Goal: Information Seeking & Learning: Learn about a topic

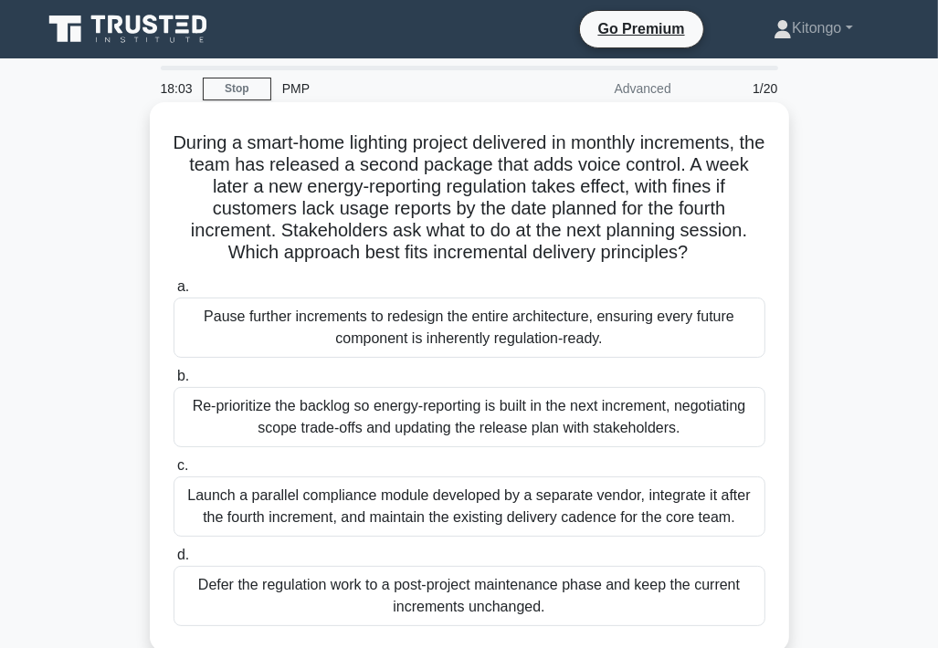
click at [413, 431] on div "Re-prioritize the backlog so energy-reporting is built in the next increment, n…" at bounding box center [470, 417] width 592 height 60
click at [174, 383] on input "b. Re-prioritize the backlog so energy-reporting is built in the next increment…" at bounding box center [174, 377] width 0 height 12
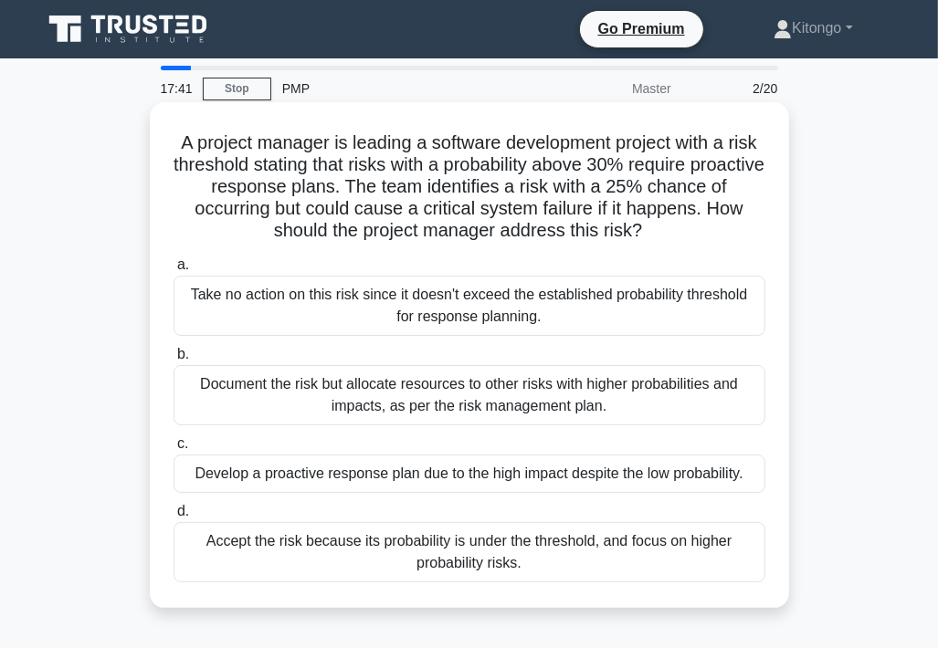
click at [357, 480] on div "Develop a proactive response plan due to the high impact despite the low probab…" at bounding box center [470, 474] width 592 height 38
click at [486, 476] on div "Develop a proactive response plan due to the high impact despite the low probab…" at bounding box center [470, 474] width 592 height 38
click at [174, 450] on input "c. Develop a proactive response plan due to the high impact despite the low pro…" at bounding box center [174, 444] width 0 height 12
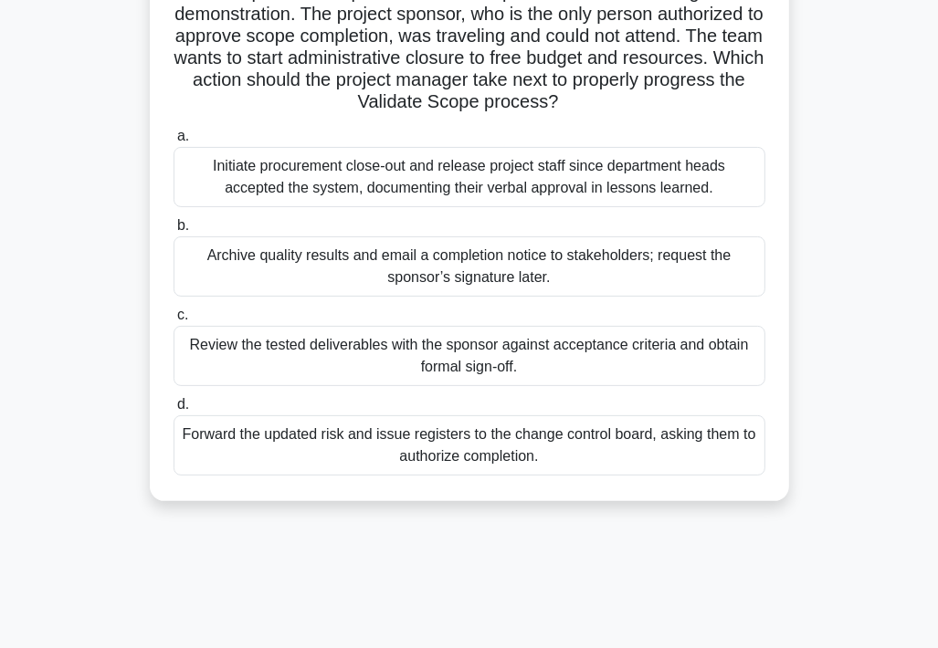
scroll to position [183, 0]
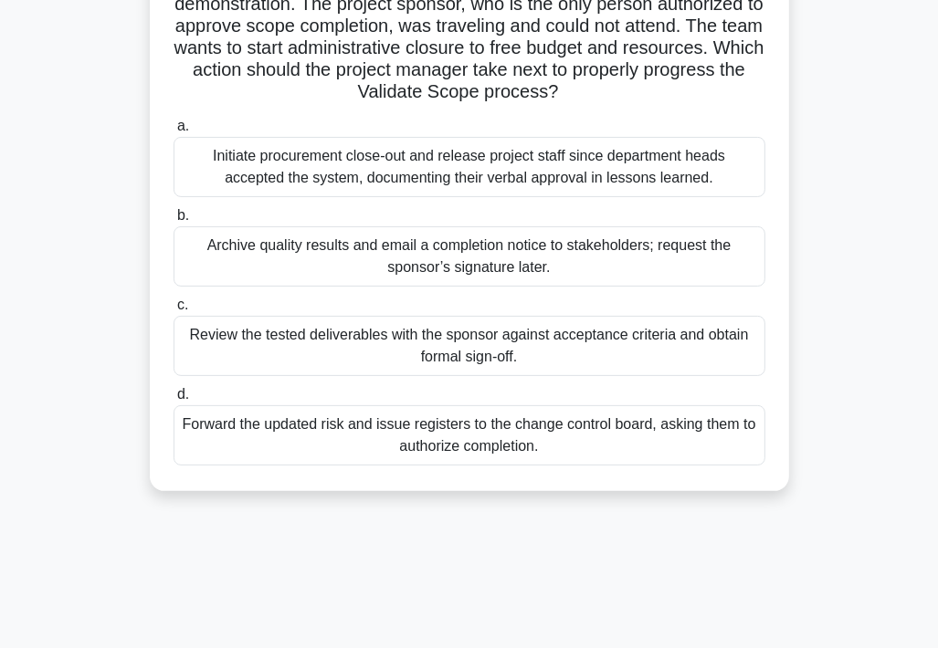
click at [364, 336] on div "Review the tested deliverables with the sponsor against acceptance criteria and…" at bounding box center [470, 346] width 592 height 60
click at [174, 311] on input "c. Review the tested deliverables with the sponsor against acceptance criteria …" at bounding box center [174, 306] width 0 height 12
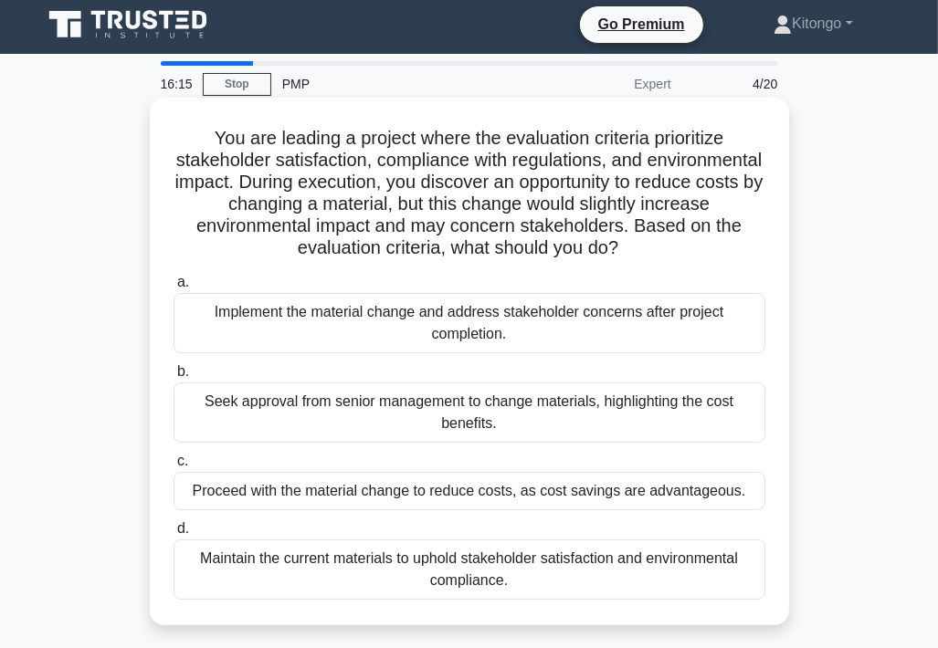
scroll to position [0, 0]
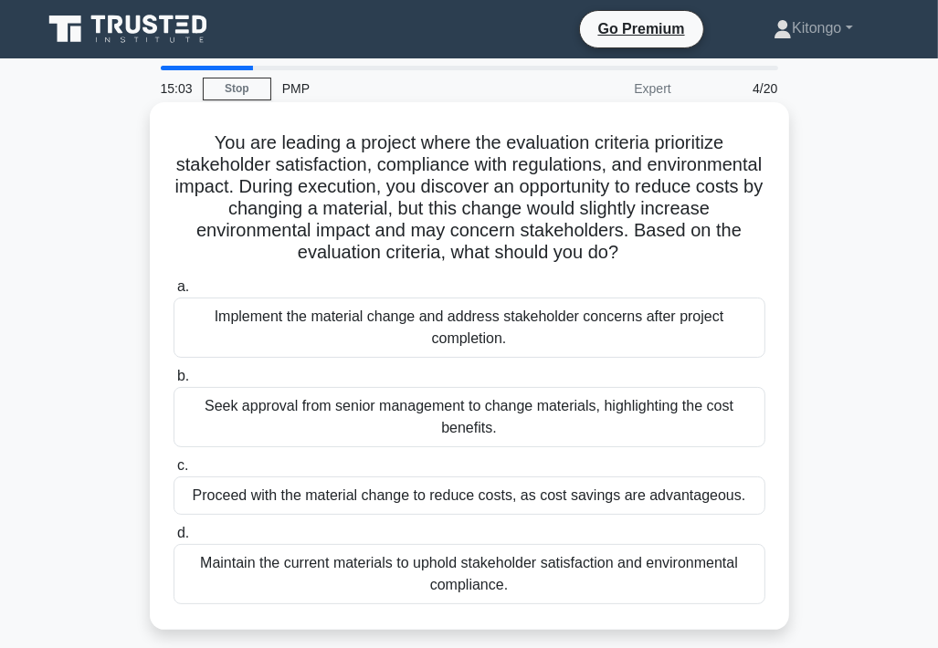
click at [511, 582] on div "Maintain the current materials to uphold stakeholder satisfaction and environme…" at bounding box center [470, 574] width 592 height 60
click at [174, 540] on input "d. Maintain the current materials to uphold stakeholder satisfaction and enviro…" at bounding box center [174, 534] width 0 height 12
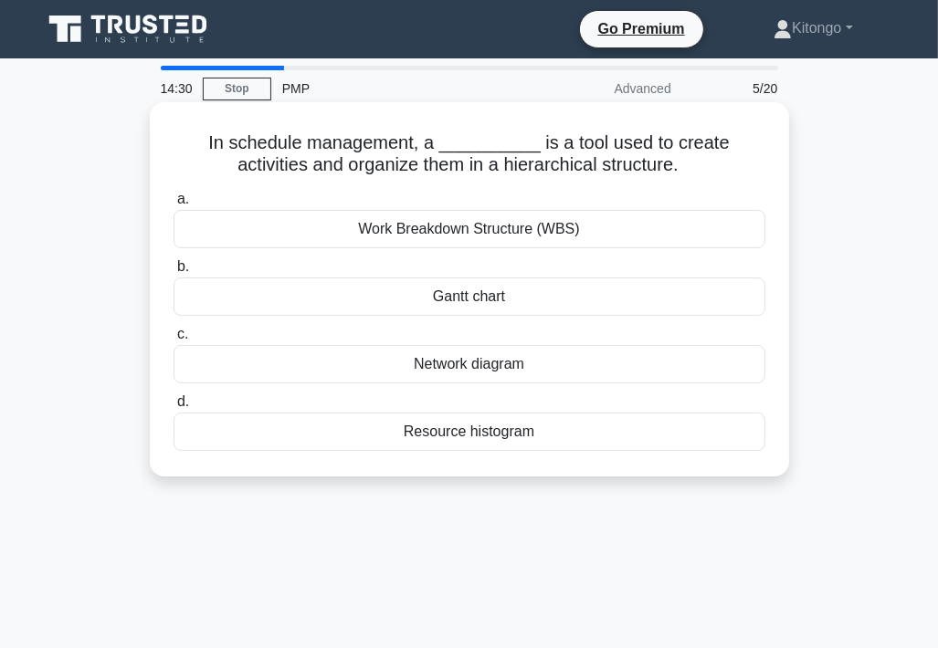
click at [494, 229] on div "Work Breakdown Structure (WBS)" at bounding box center [470, 229] width 592 height 38
click at [174, 206] on input "a. Work Breakdown Structure (WBS)" at bounding box center [174, 200] width 0 height 12
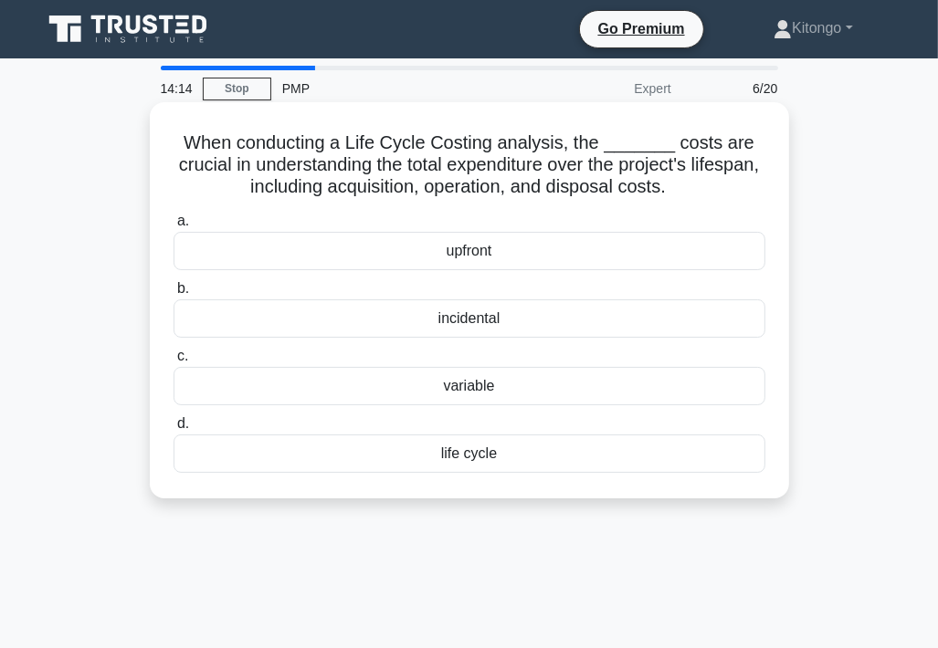
click at [480, 458] on div "life cycle" at bounding box center [470, 454] width 592 height 38
click at [174, 430] on input "d. life cycle" at bounding box center [174, 424] width 0 height 12
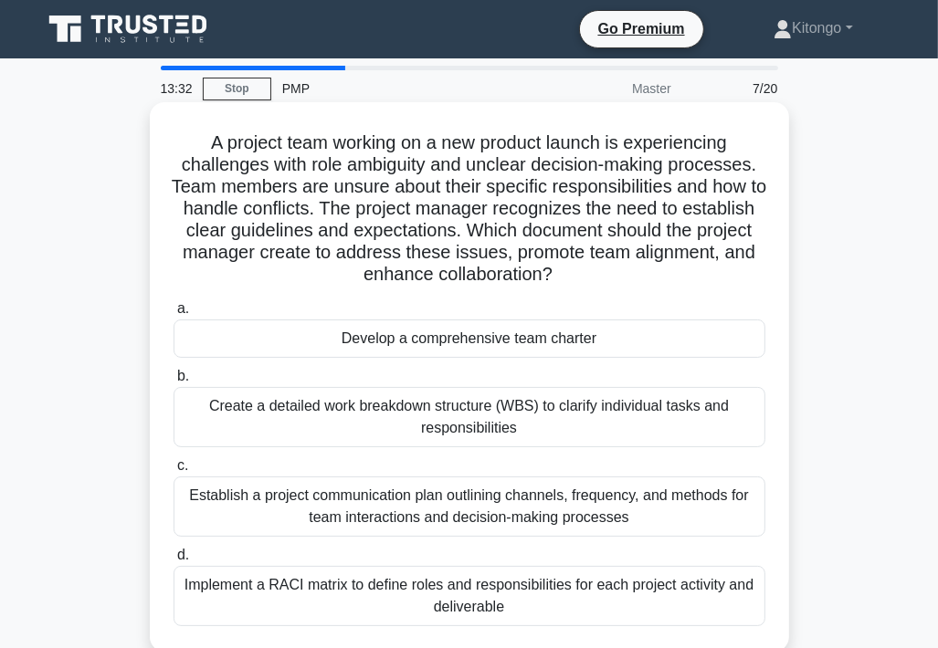
click at [374, 340] on div "Develop a comprehensive team charter" at bounding box center [470, 339] width 592 height 38
click at [174, 315] on input "a. Develop a comprehensive team charter" at bounding box center [174, 309] width 0 height 12
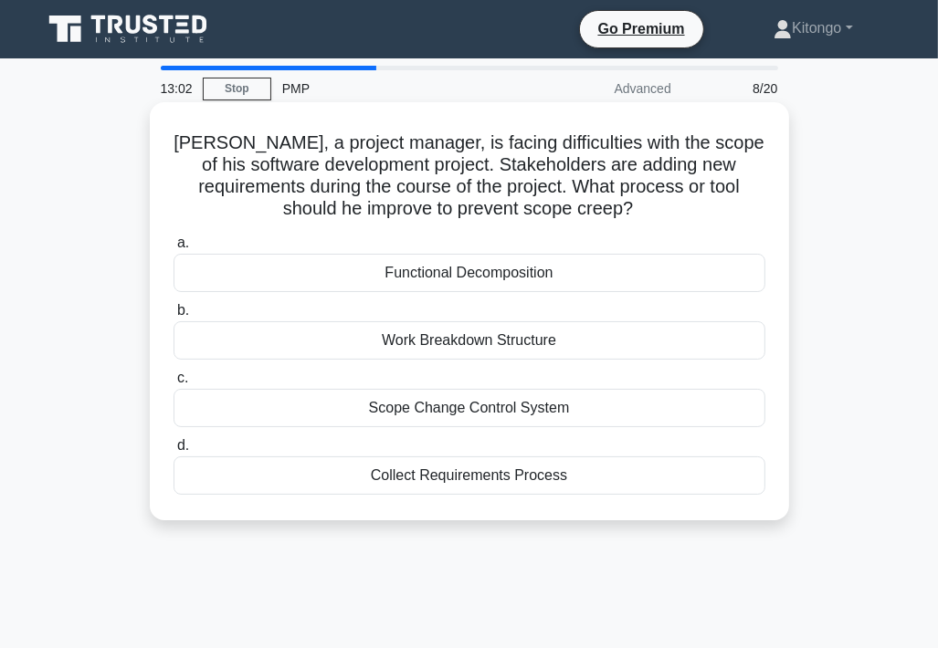
click at [437, 411] on div "Scope Change Control System" at bounding box center [470, 408] width 592 height 38
click at [174, 385] on input "c. Scope Change Control System" at bounding box center [174, 379] width 0 height 12
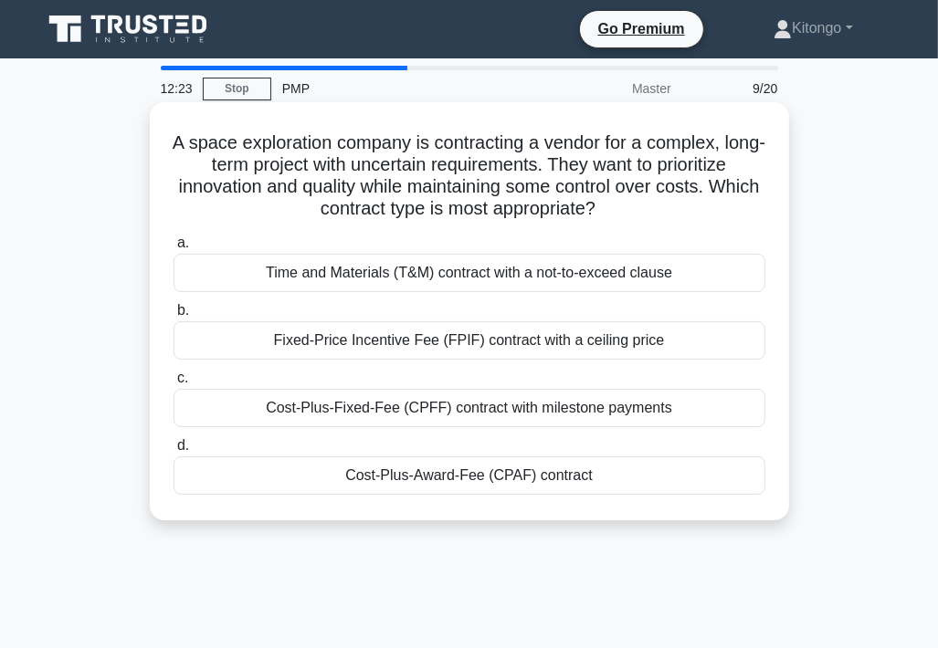
click at [394, 481] on div "Cost-Plus-Award-Fee (CPAF) contract" at bounding box center [470, 476] width 592 height 38
click at [174, 452] on input "d. Cost-Plus-Award-Fee (CPAF) contract" at bounding box center [174, 446] width 0 height 12
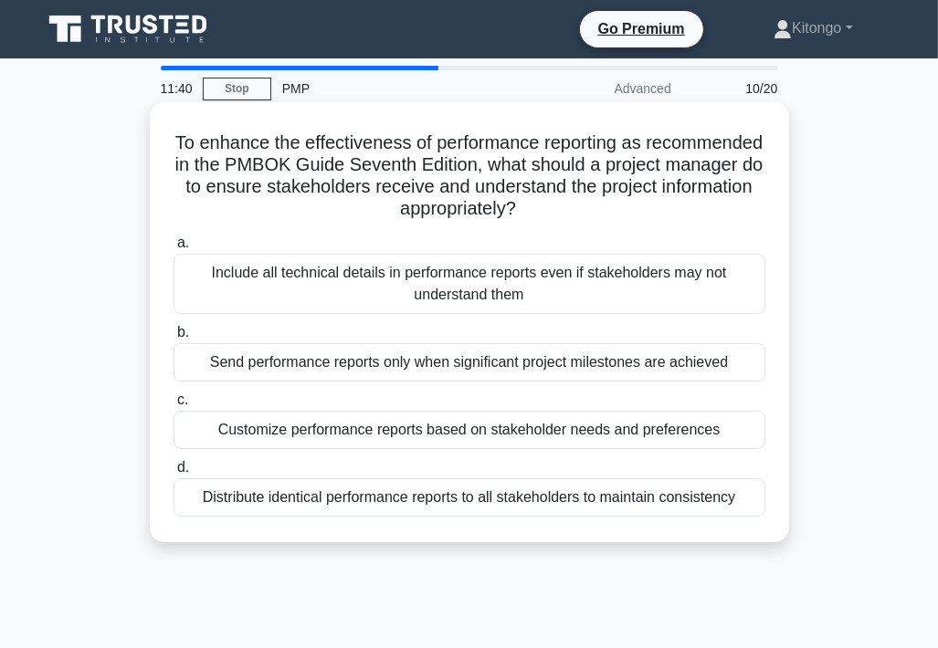
click at [564, 427] on div "Customize performance reports based on stakeholder needs and preferences" at bounding box center [470, 430] width 592 height 38
click at [174, 406] on input "c. Customize performance reports based on stakeholder needs and preferences" at bounding box center [174, 401] width 0 height 12
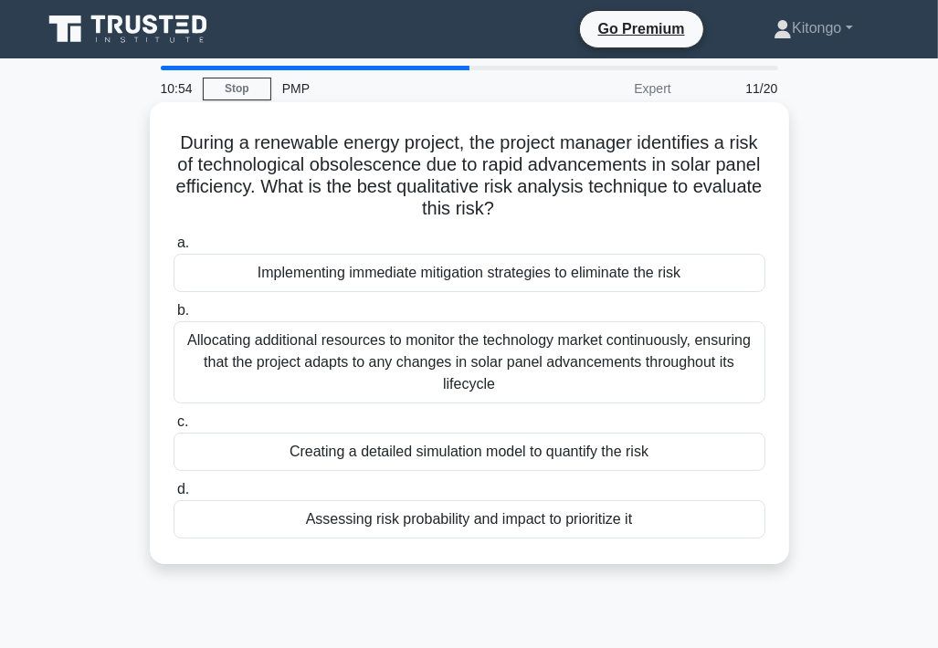
click at [511, 529] on div "Assessing risk probability and impact to prioritize it" at bounding box center [470, 520] width 592 height 38
click at [174, 496] on input "d. Assessing risk probability and impact to prioritize it" at bounding box center [174, 490] width 0 height 12
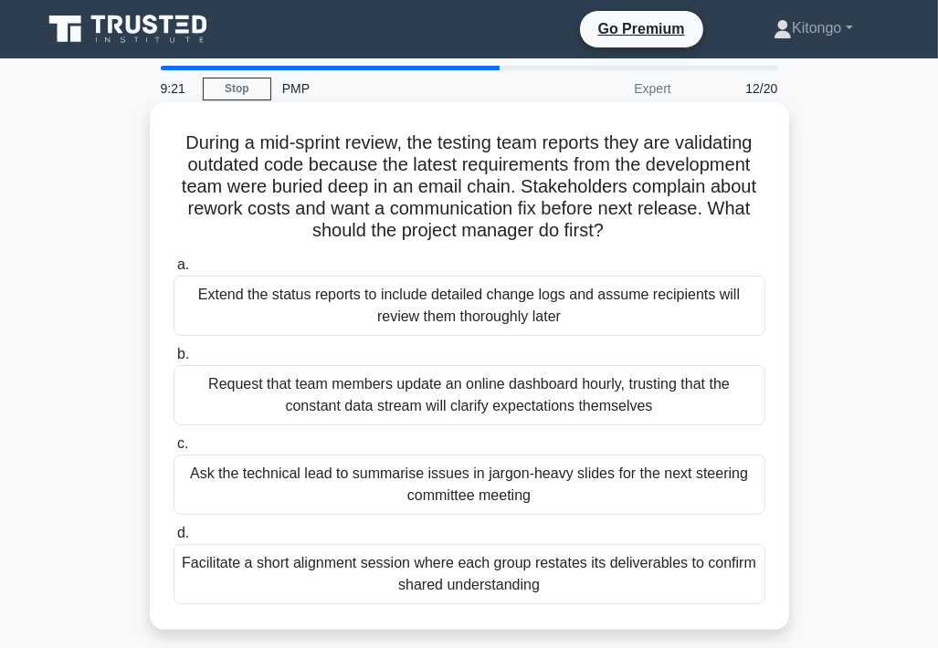
click at [267, 564] on div "Facilitate a short alignment session where each group restates its deliverables…" at bounding box center [470, 574] width 592 height 60
click at [174, 540] on input "d. Facilitate a short alignment session where each group restates its deliverab…" at bounding box center [174, 534] width 0 height 12
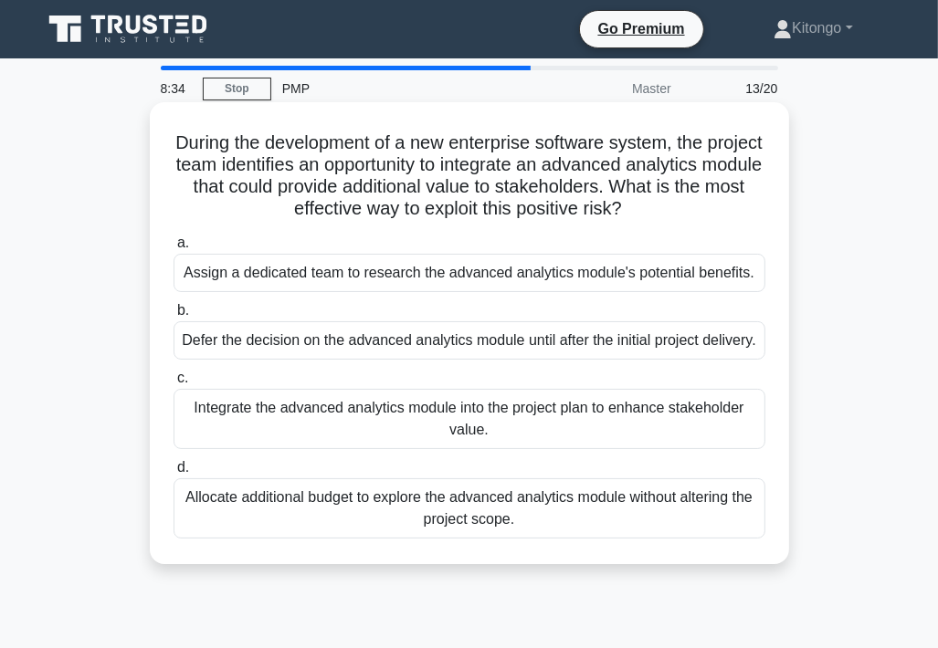
click at [390, 437] on div "Integrate the advanced analytics module into the project plan to enhance stakeh…" at bounding box center [470, 419] width 592 height 60
click at [174, 385] on input "c. Integrate the advanced analytics module into the project plan to enhance sta…" at bounding box center [174, 379] width 0 height 12
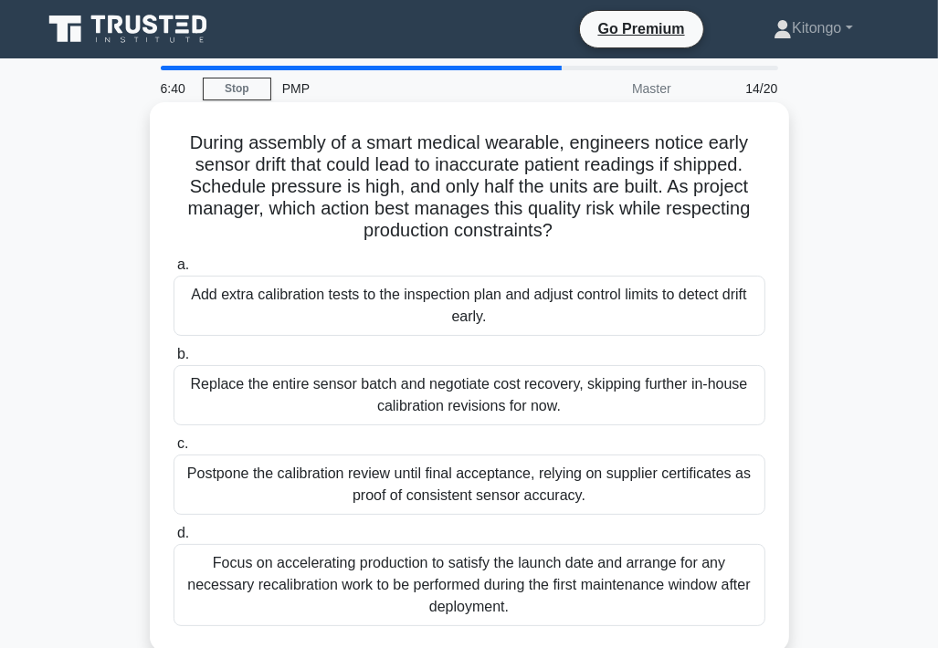
click at [397, 306] on div "Add extra calibration tests to the inspection plan and adjust control limits to…" at bounding box center [470, 306] width 592 height 60
click at [174, 271] on input "a. Add extra calibration tests to the inspection plan and adjust control limits…" at bounding box center [174, 265] width 0 height 12
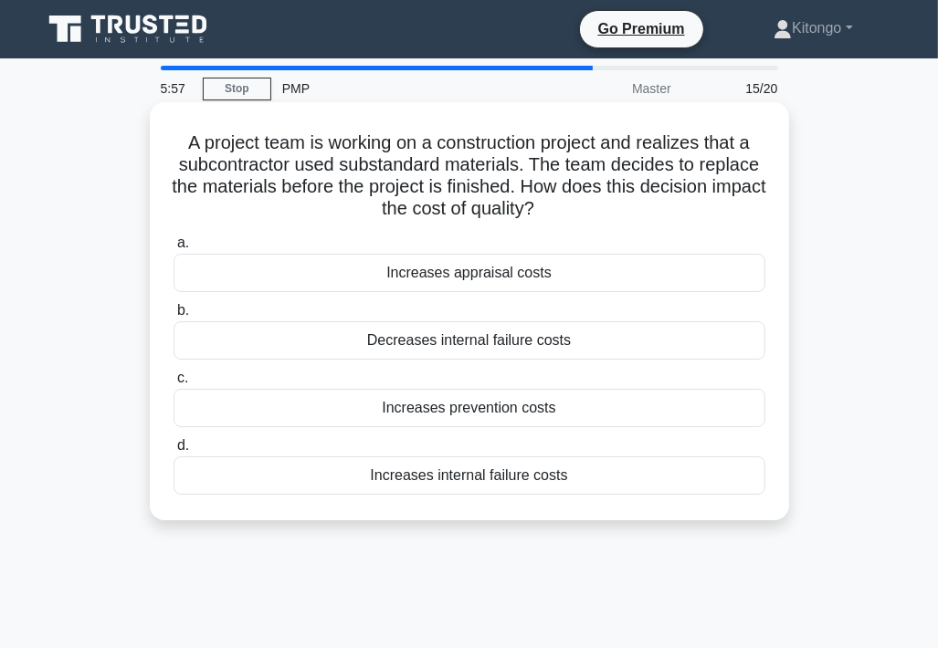
click at [480, 482] on div "Increases internal failure costs" at bounding box center [470, 476] width 592 height 38
click at [174, 452] on input "d. Increases internal failure costs" at bounding box center [174, 446] width 0 height 12
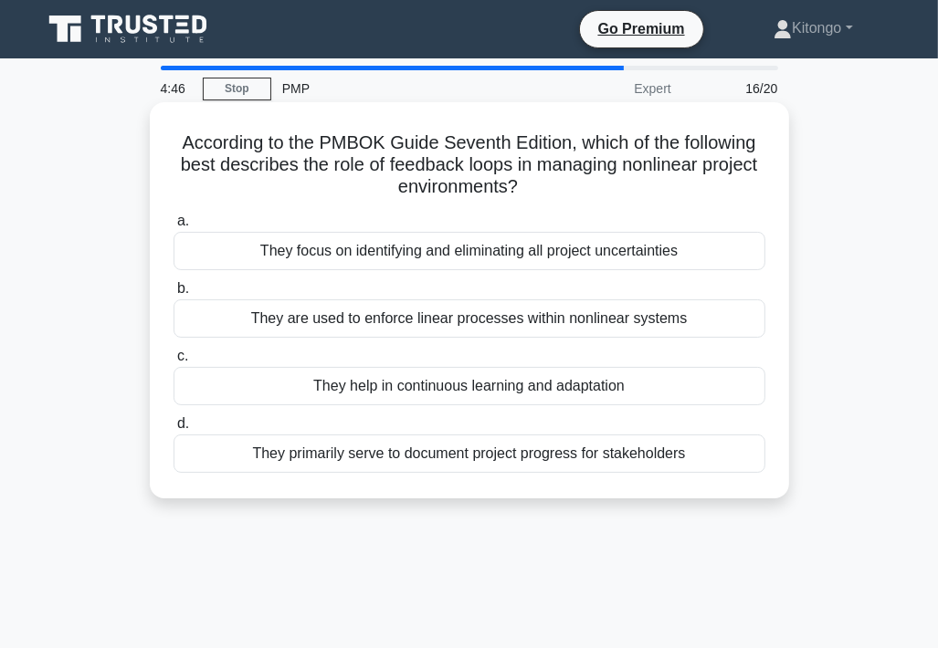
click at [501, 393] on div "They help in continuous learning and adaptation" at bounding box center [470, 386] width 592 height 38
click at [174, 363] on input "c. They help in continuous learning and adaptation" at bounding box center [174, 357] width 0 height 12
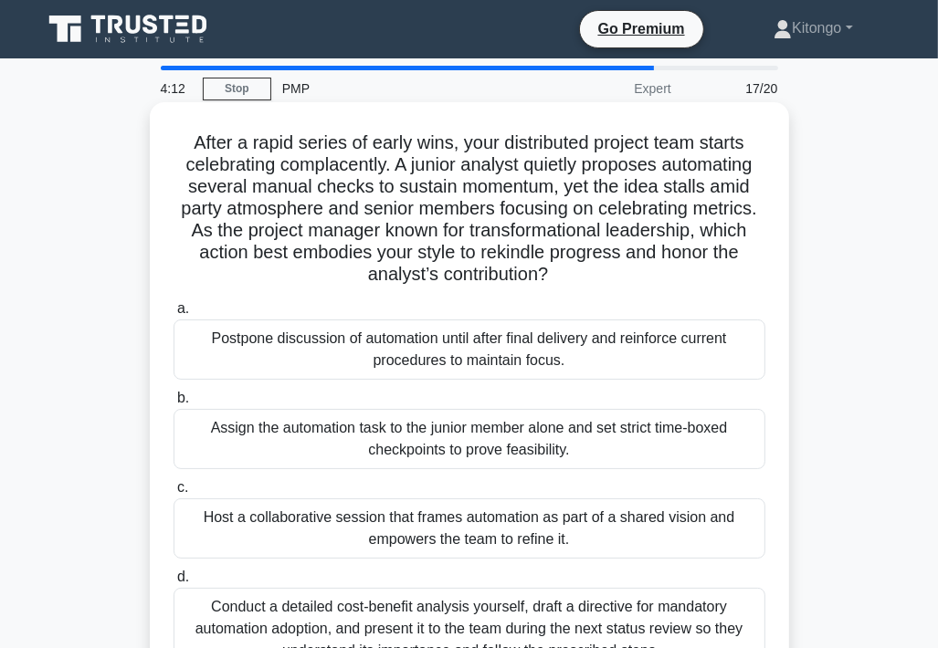
click at [650, 527] on div "Host a collaborative session that frames automation as part of a shared vision …" at bounding box center [470, 529] width 592 height 60
click at [174, 494] on input "c. Host a collaborative session that frames automation as part of a shared visi…" at bounding box center [174, 488] width 0 height 12
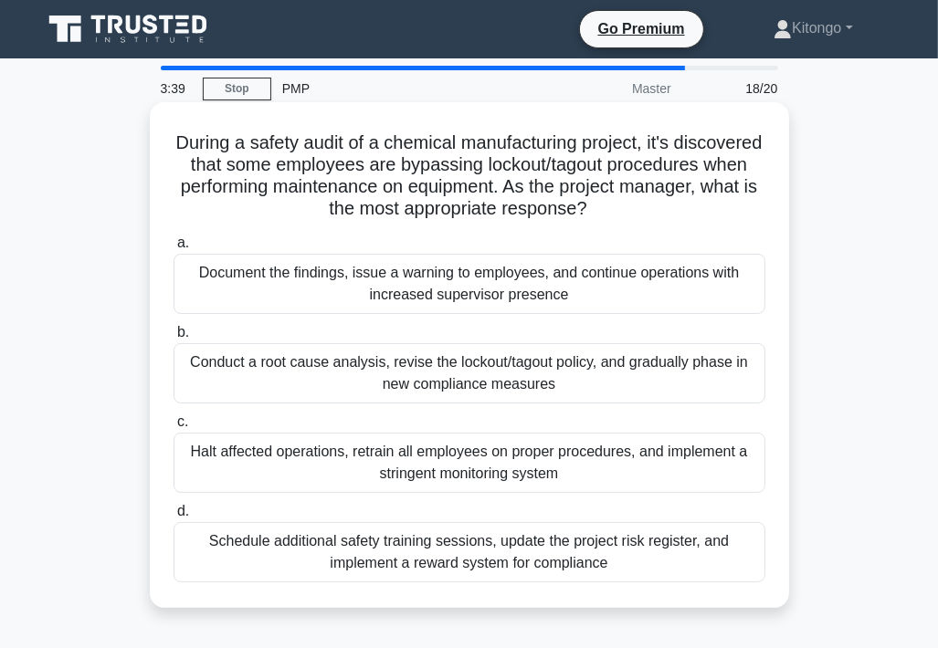
click at [470, 468] on div "Halt affected operations, retrain all employees on proper procedures, and imple…" at bounding box center [470, 463] width 592 height 60
click at [174, 428] on input "c. Halt affected operations, retrain all employees on proper procedures, and im…" at bounding box center [174, 422] width 0 height 12
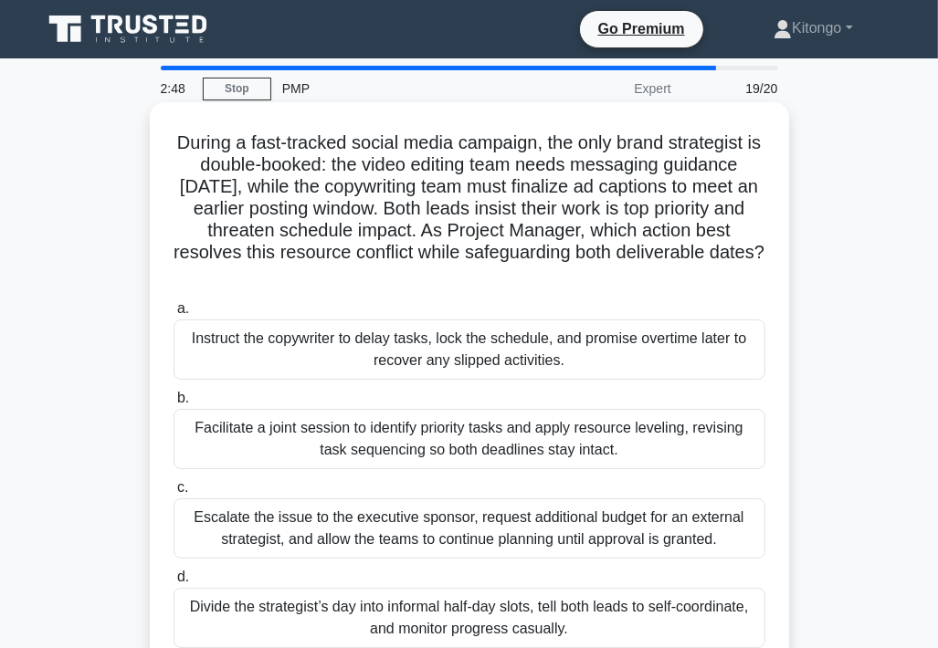
click at [432, 469] on div "Facilitate a joint session to identify priority tasks and apply resource leveli…" at bounding box center [470, 439] width 592 height 60
click at [174, 405] on input "b. Facilitate a joint session to identify priority tasks and apply resource lev…" at bounding box center [174, 399] width 0 height 12
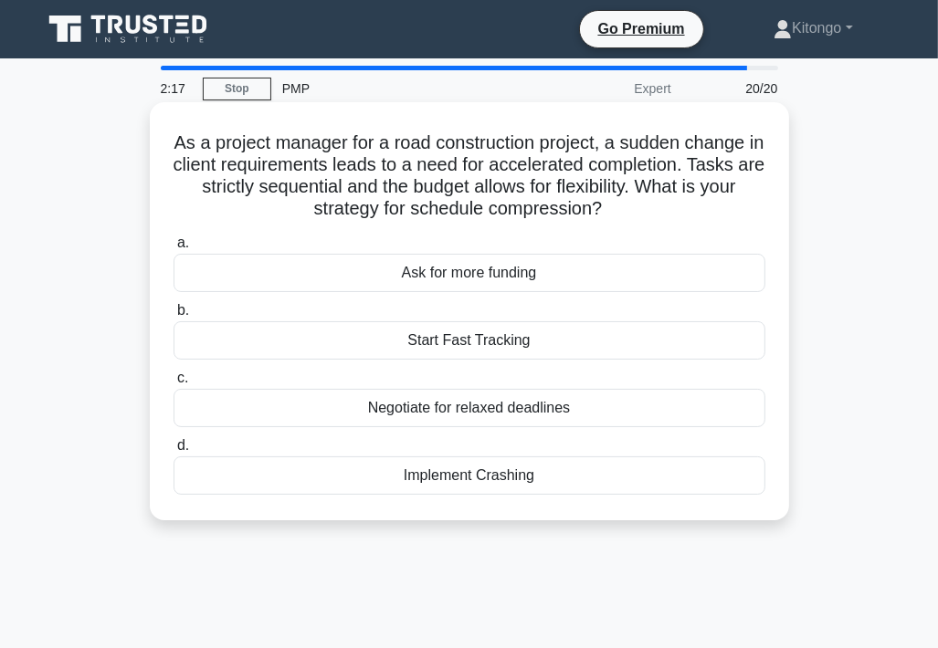
click at [431, 472] on div "Implement Crashing" at bounding box center [470, 476] width 592 height 38
click at [174, 452] on input "d. Implement Crashing" at bounding box center [174, 446] width 0 height 12
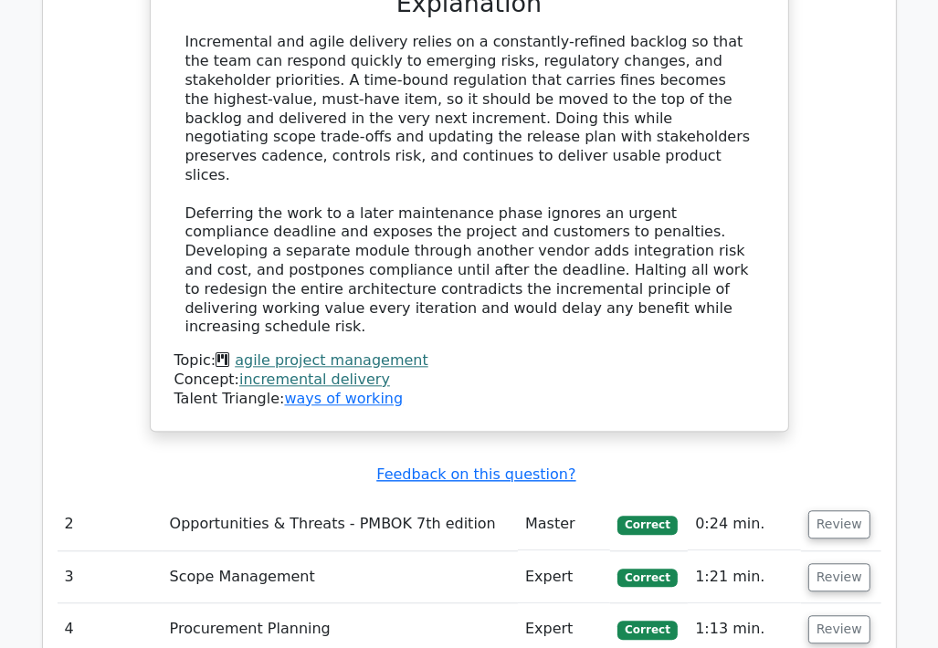
scroll to position [2740, 0]
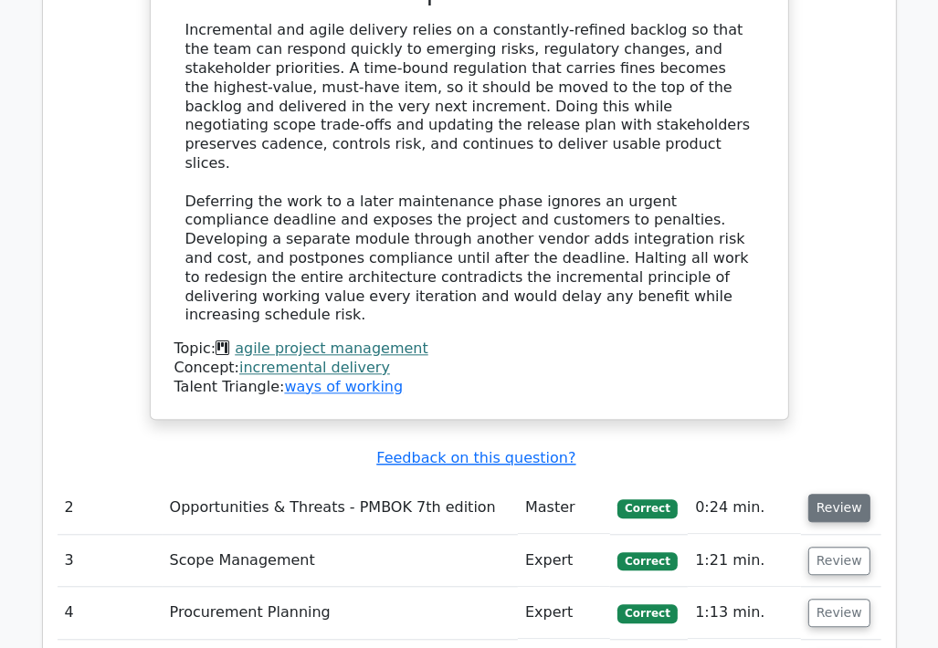
click at [826, 494] on button "Review" at bounding box center [839, 508] width 62 height 28
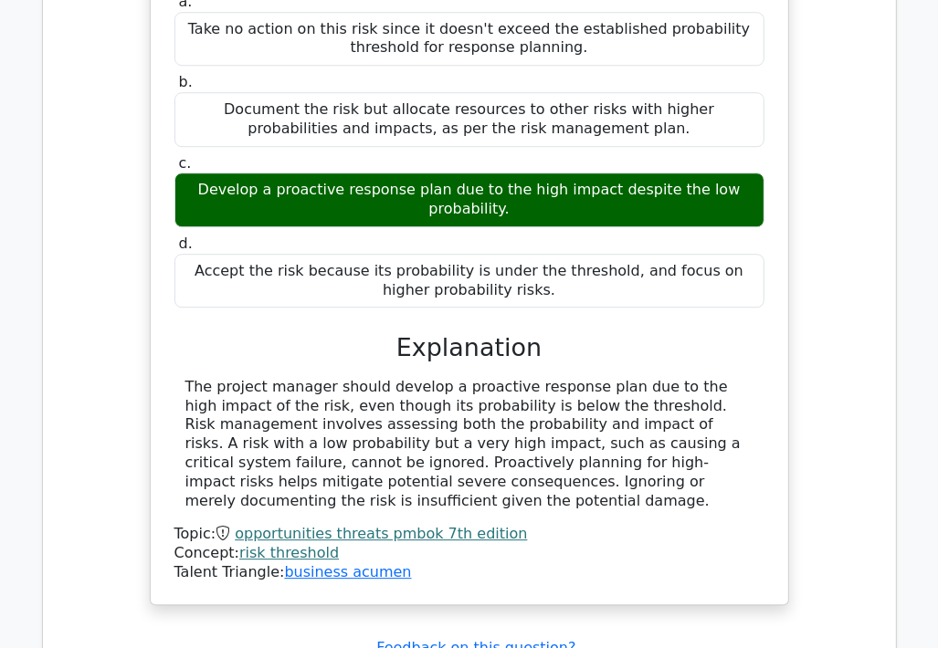
scroll to position [3471, 0]
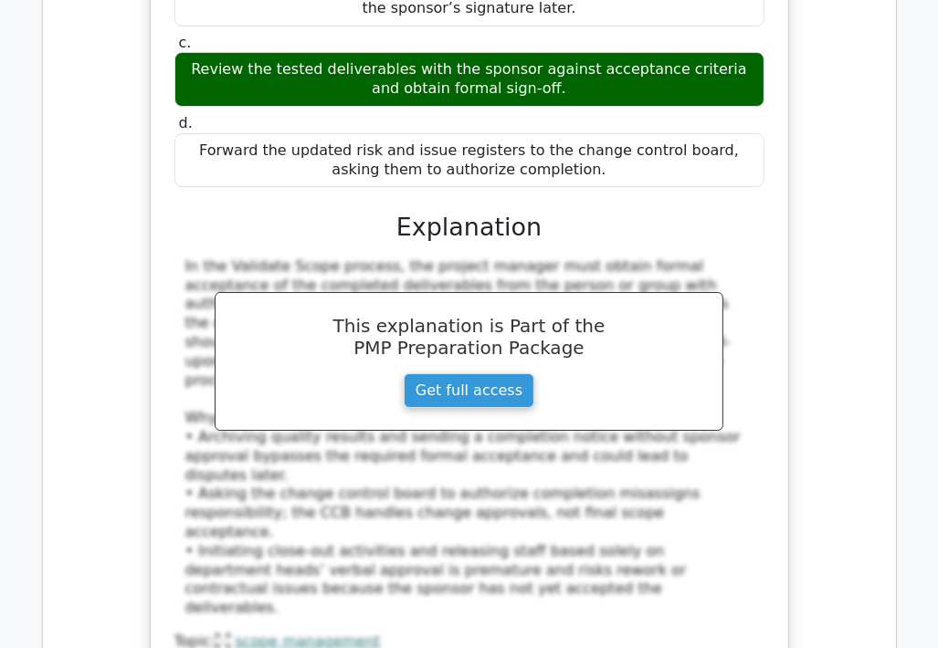
scroll to position [4567, 0]
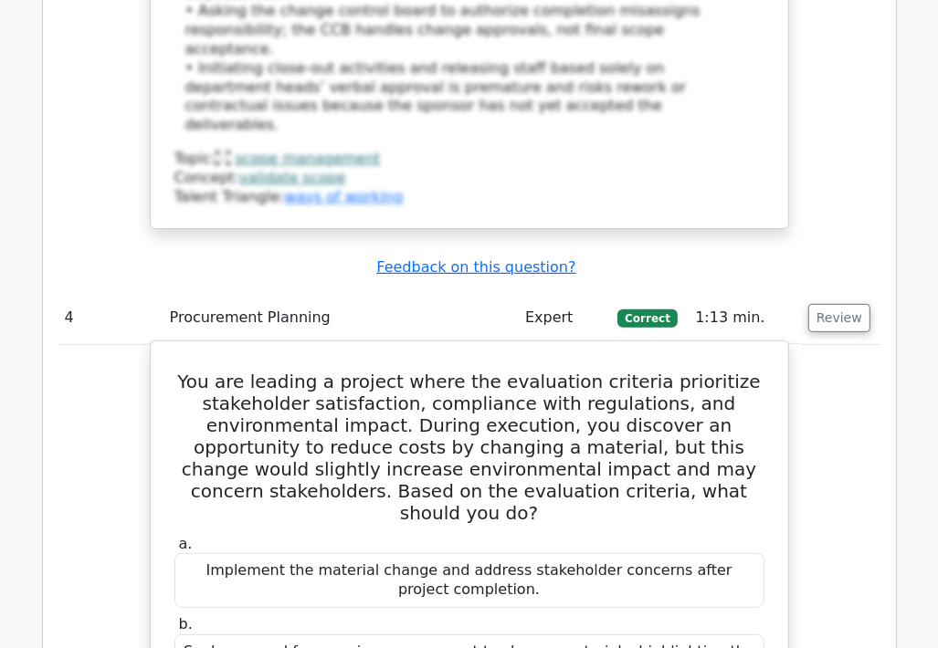
scroll to position [5023, 0]
drag, startPoint x: 206, startPoint y: 51, endPoint x: 594, endPoint y: 469, distance: 570.0
copy div "You are leading a project where the evaluation criteria prioritize stakeholder …"
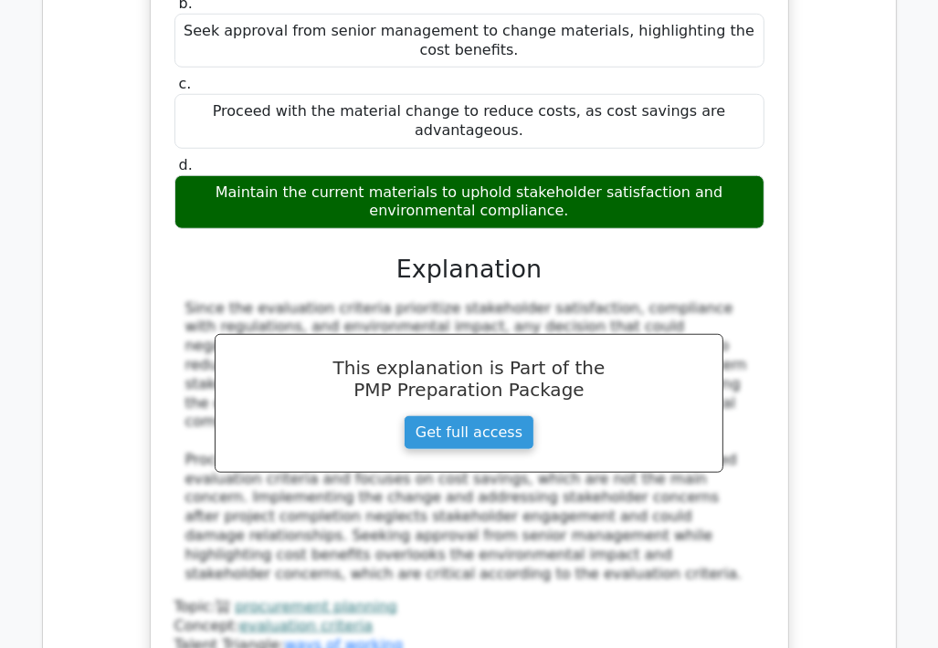
scroll to position [5663, 0]
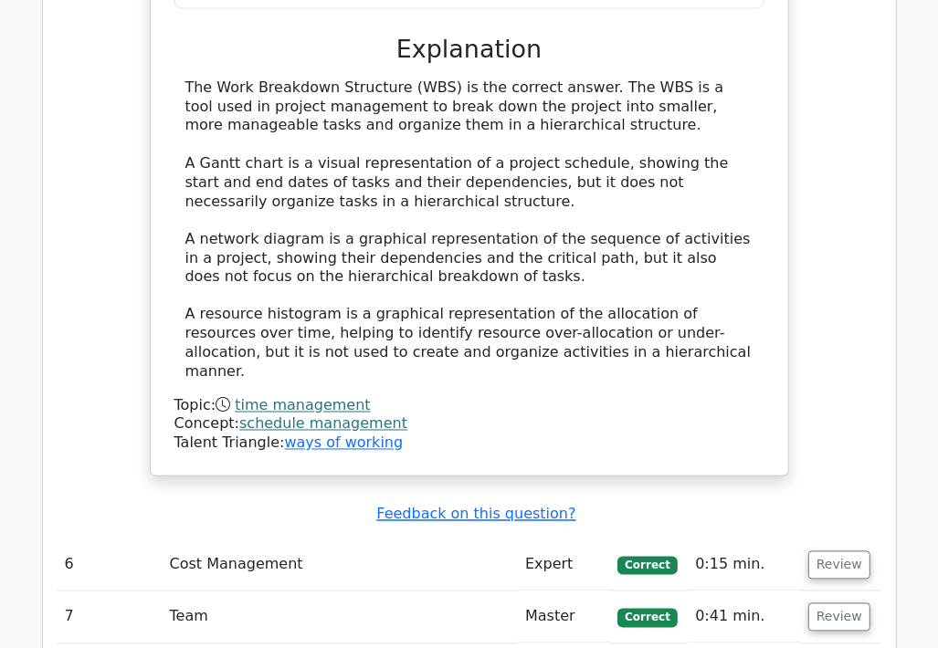
scroll to position [6759, 0]
click at [826, 551] on button "Review" at bounding box center [839, 565] width 62 height 28
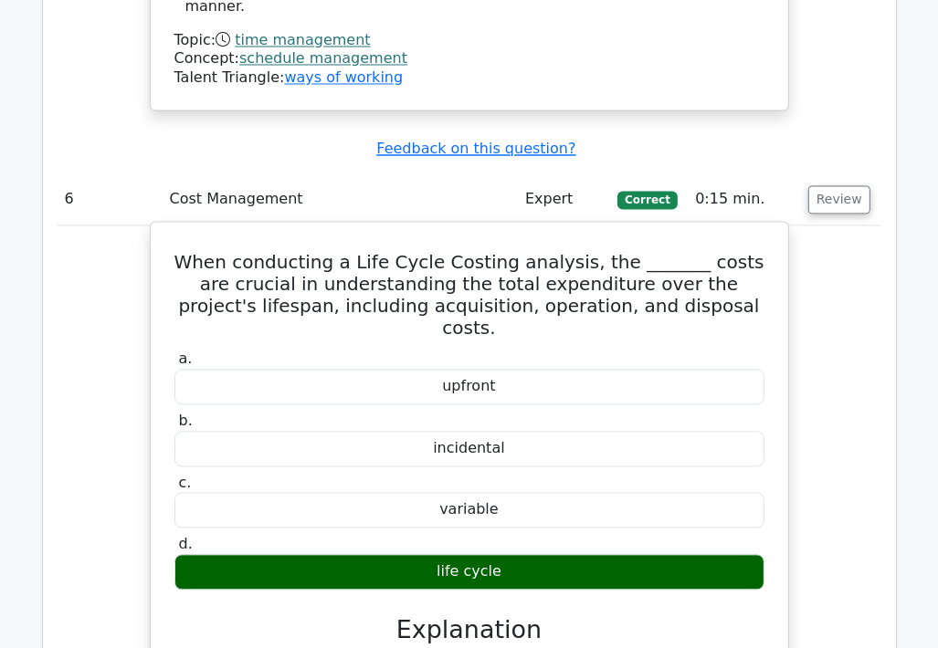
scroll to position [7398, 0]
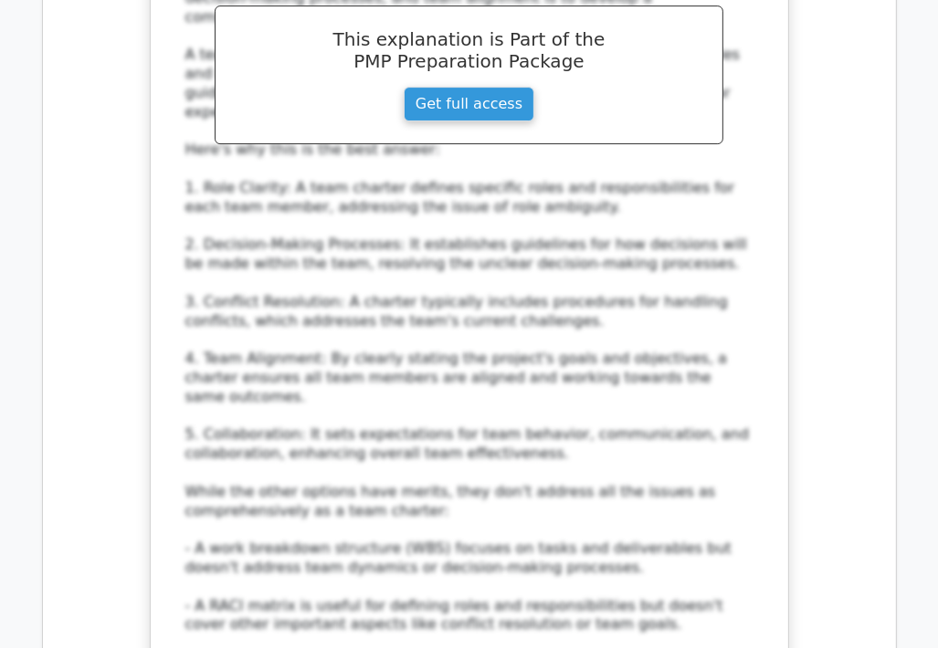
scroll to position [8951, 0]
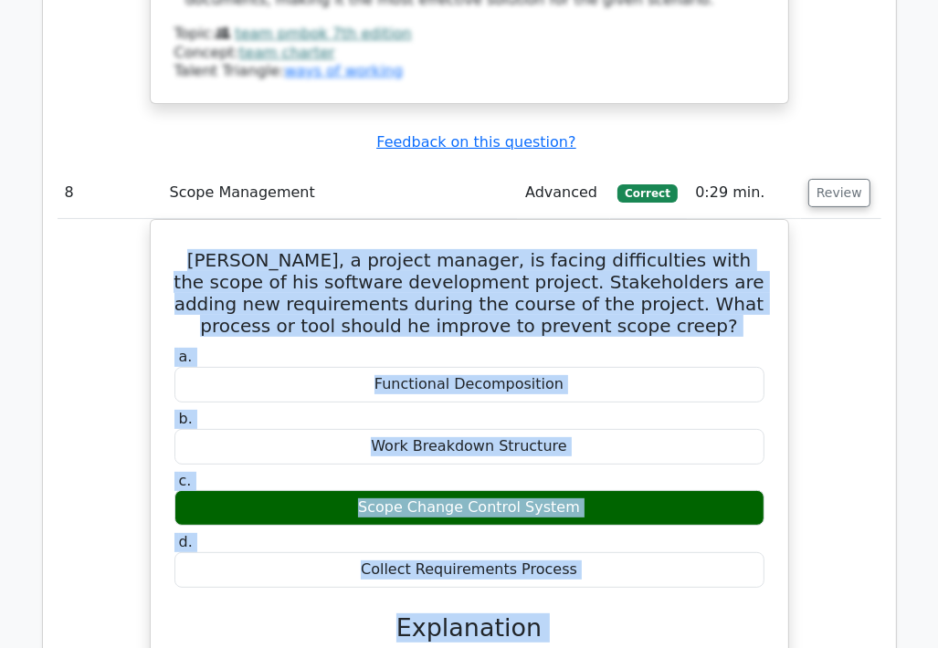
scroll to position [9641, 0]
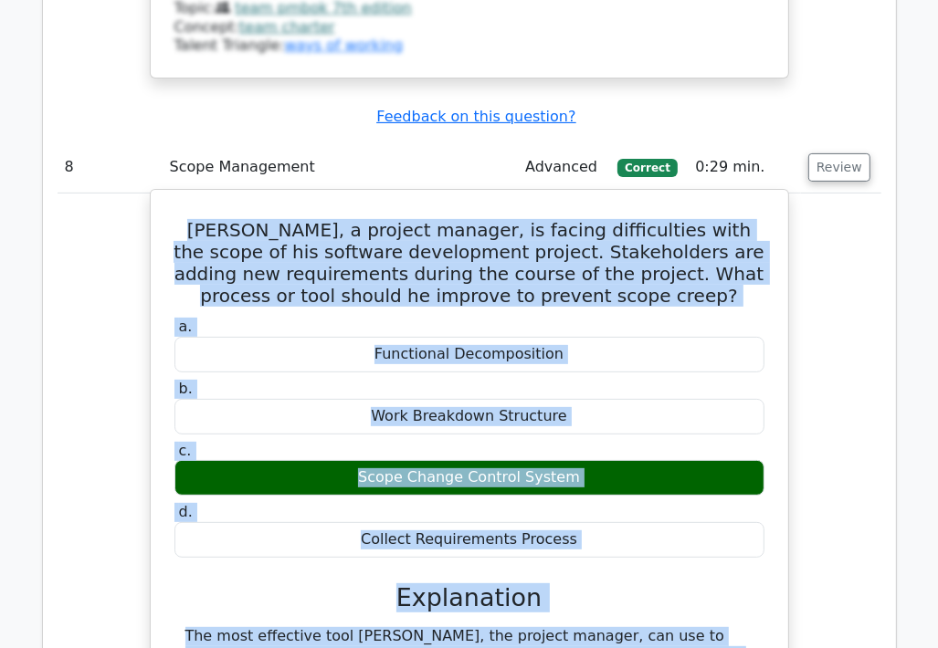
drag, startPoint x: 198, startPoint y: 366, endPoint x: 640, endPoint y: 252, distance: 456.6
click at [640, 252] on div "John, a project manager, is facing difficulties with the scope of his software …" at bounding box center [469, 559] width 623 height 725
copy div "John, a project manager, is facing difficulties with the scope of his software …"
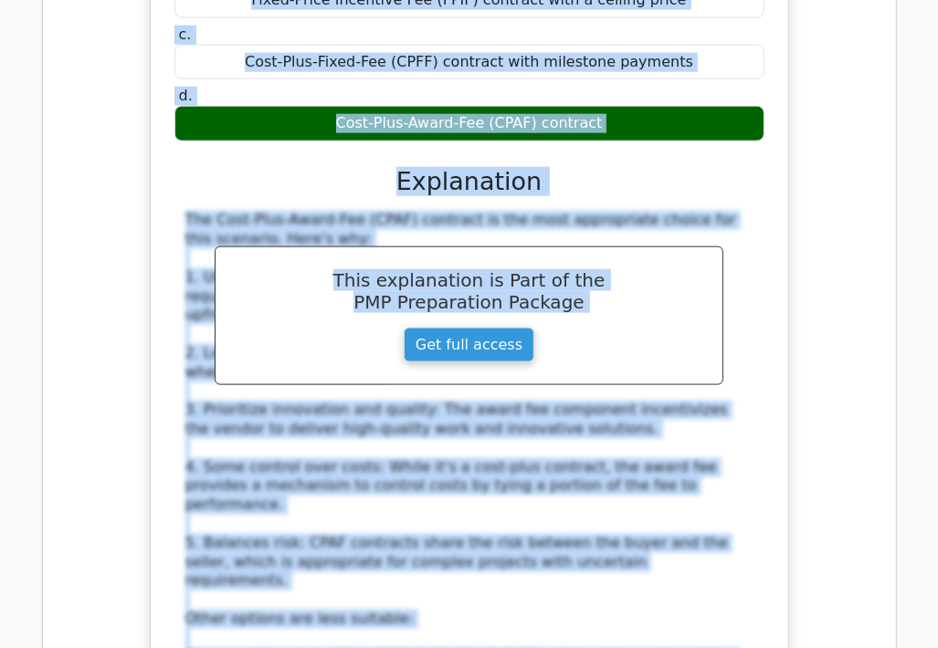
scroll to position [11103, 0]
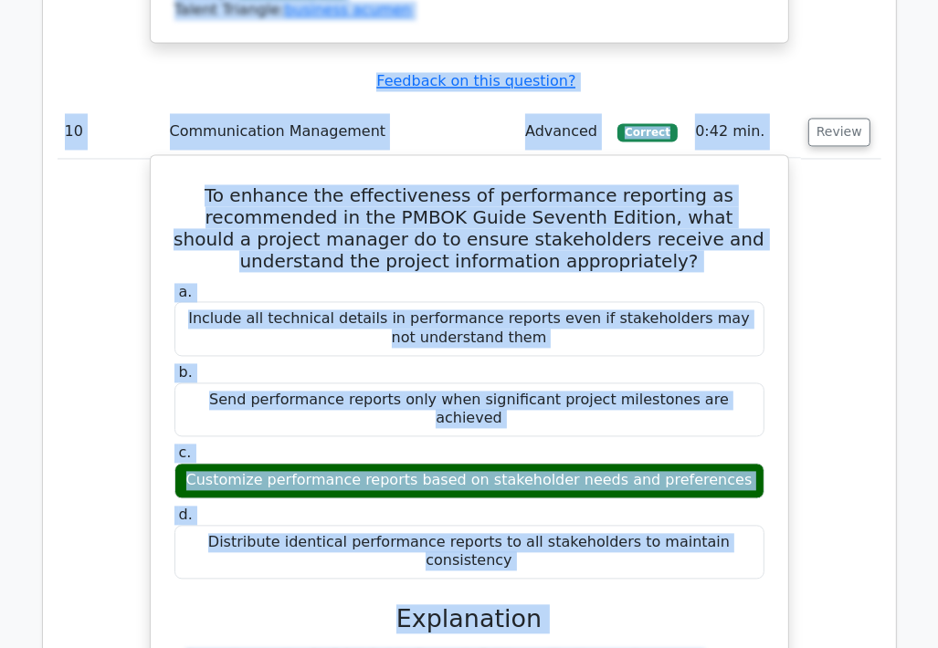
scroll to position [11833, 0]
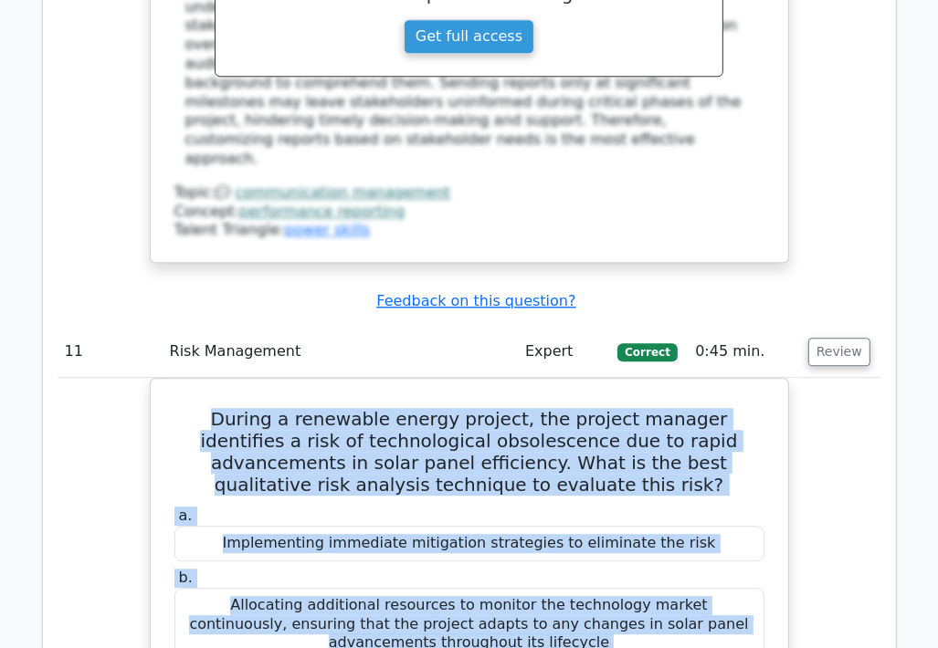
scroll to position [12715, 0]
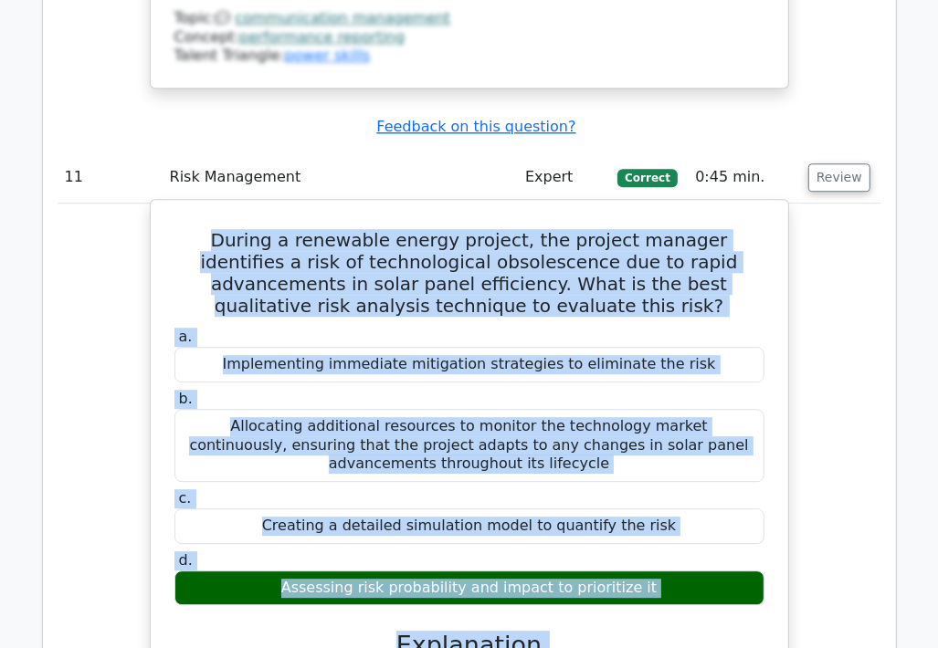
drag, startPoint x: 190, startPoint y: 203, endPoint x: 605, endPoint y: 210, distance: 414.7
click at [605, 210] on div "During a renewable energy project, the project manager identifies a risk of tec…" at bounding box center [469, 645] width 623 height 877
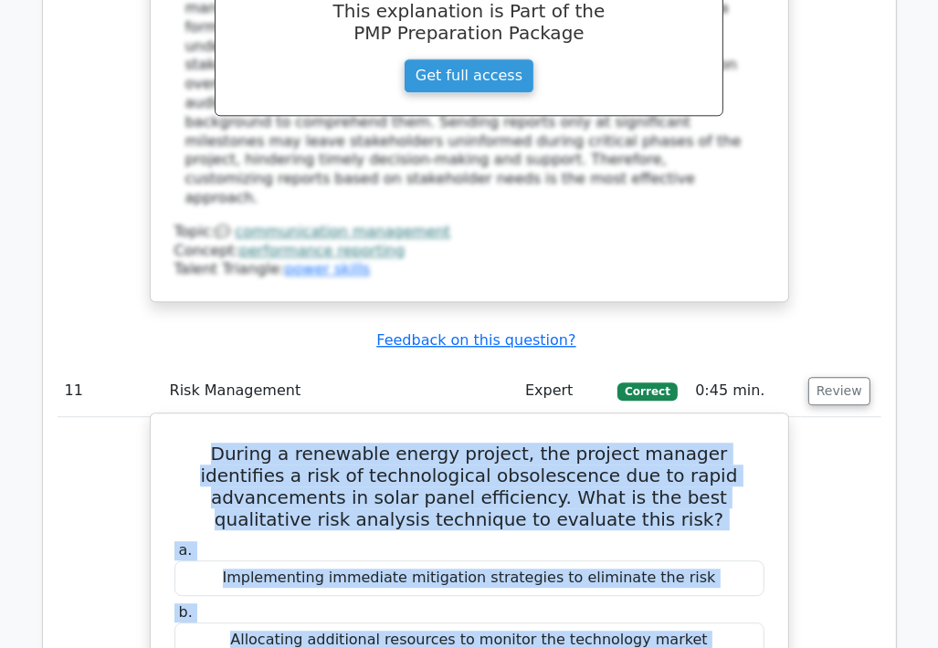
scroll to position [12441, 0]
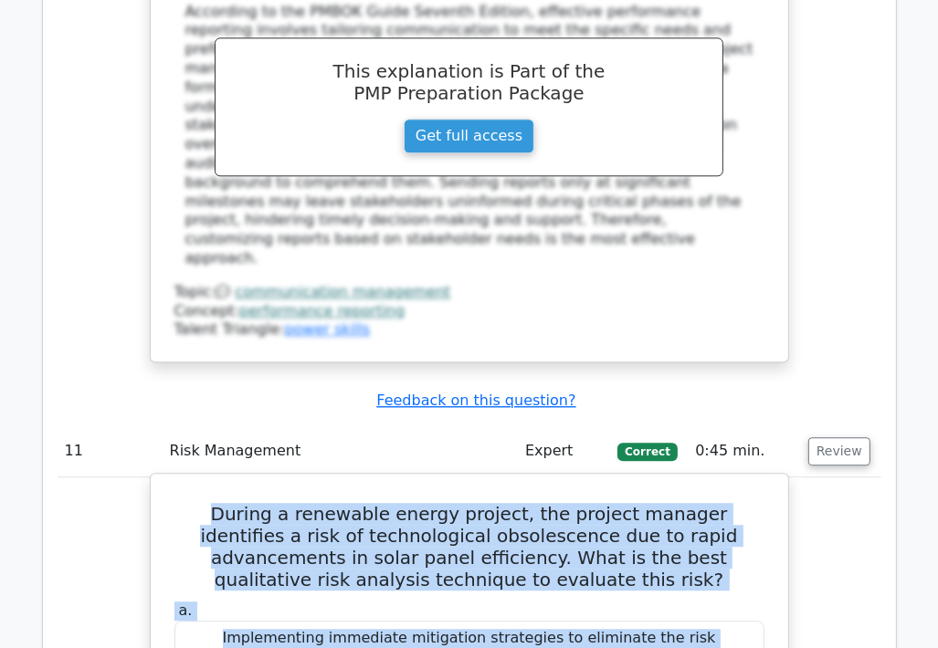
copy div "During a renewable energy project, the project manager identifies a risk of tec…"
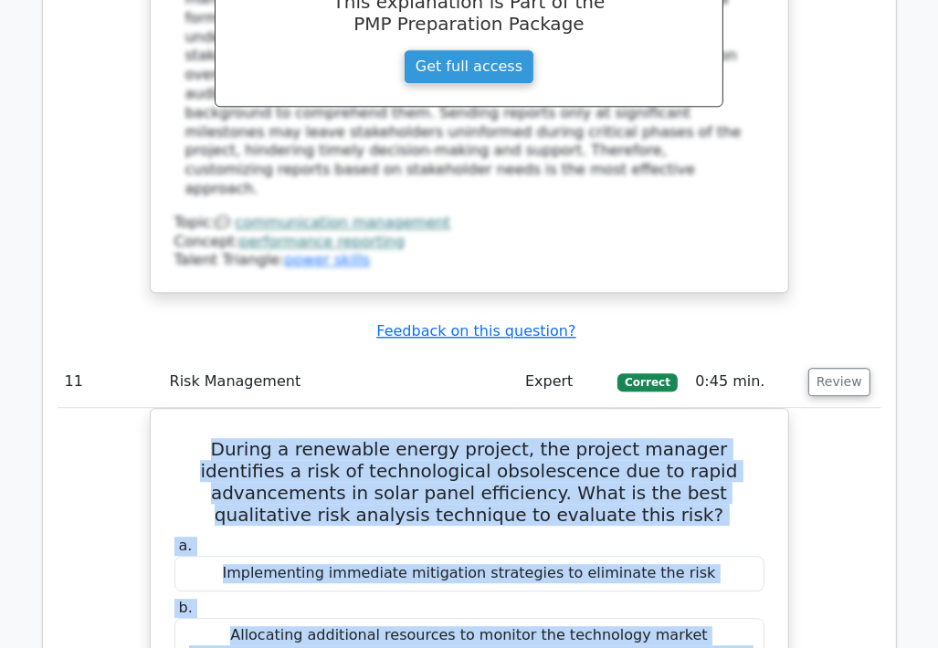
scroll to position [12897, 0]
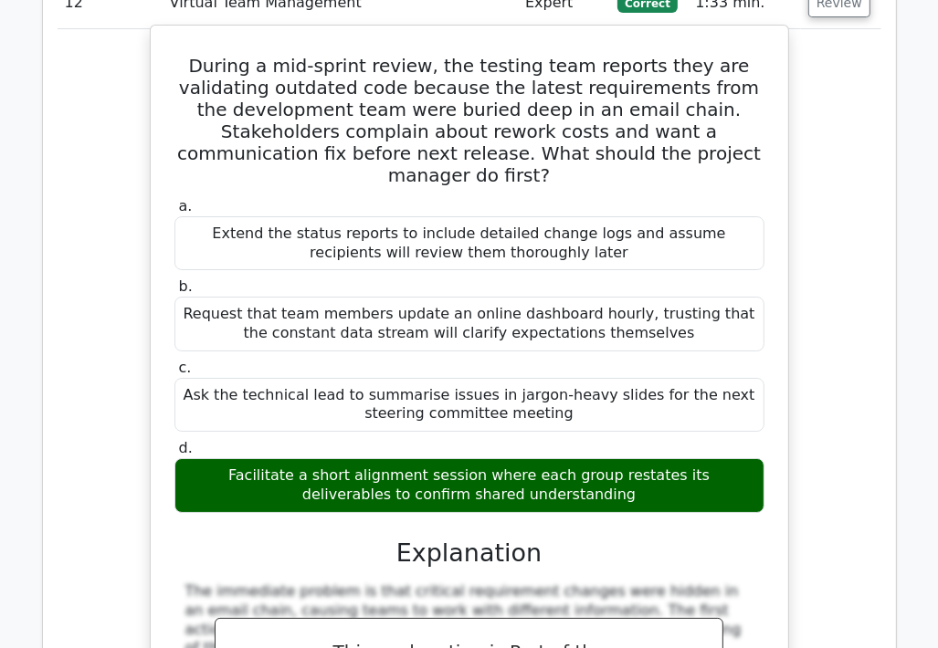
scroll to position [13902, 0]
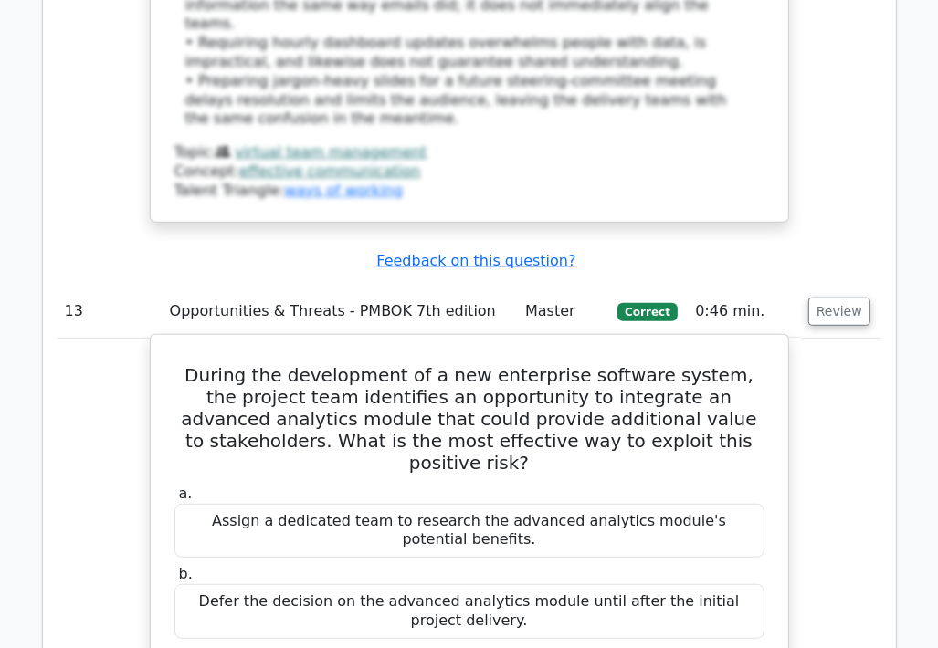
scroll to position [14724, 0]
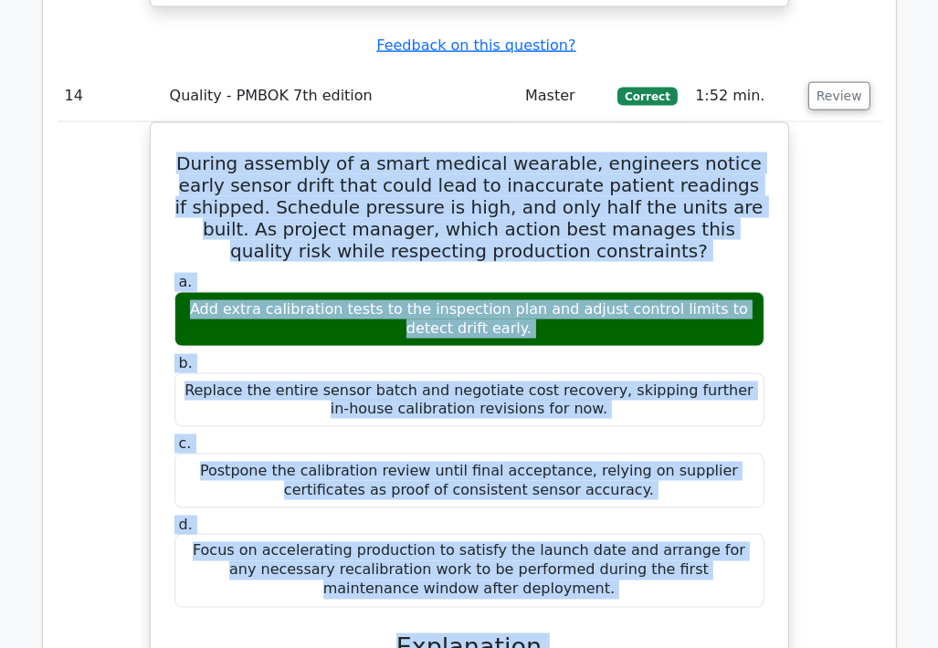
scroll to position [15910, 0]
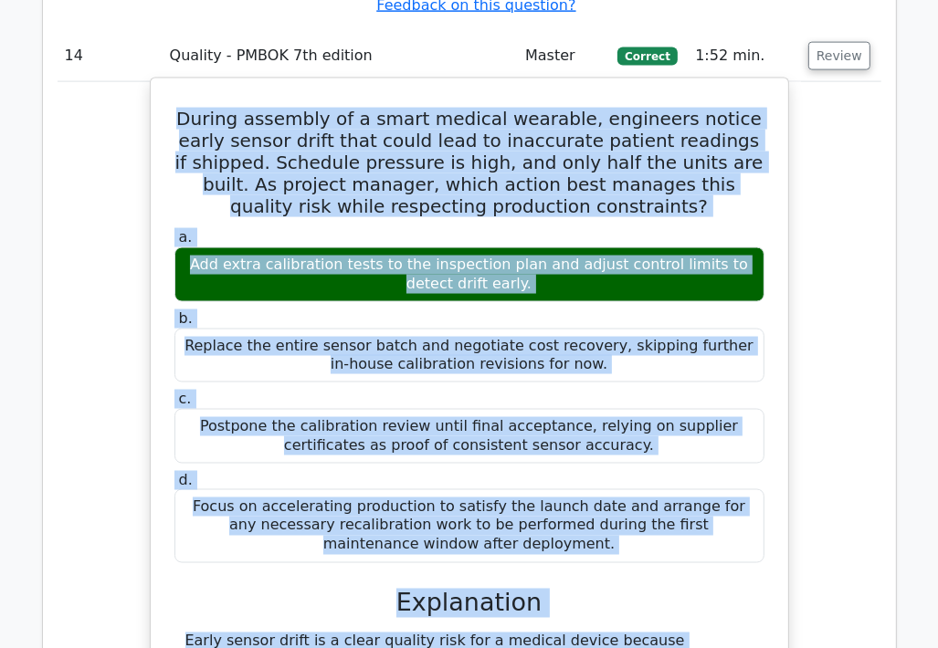
drag, startPoint x: 185, startPoint y: 240, endPoint x: 713, endPoint y: 26, distance: 569.5
click at [713, 86] on div "During assembly of a smart medical wearable, engineers notice early sensor drif…" at bounding box center [469, 564] width 623 height 956
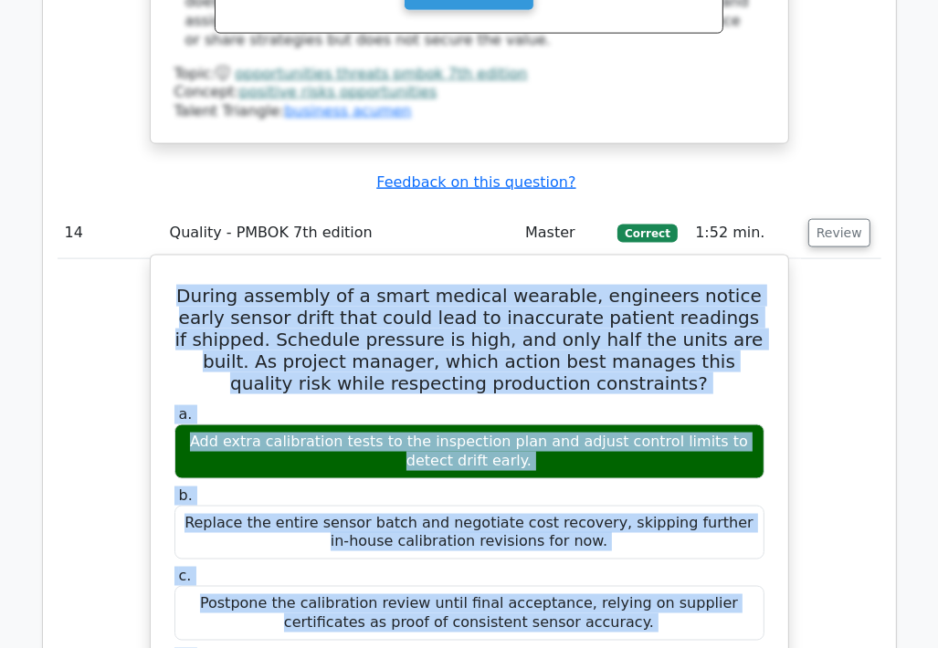
scroll to position [15727, 0]
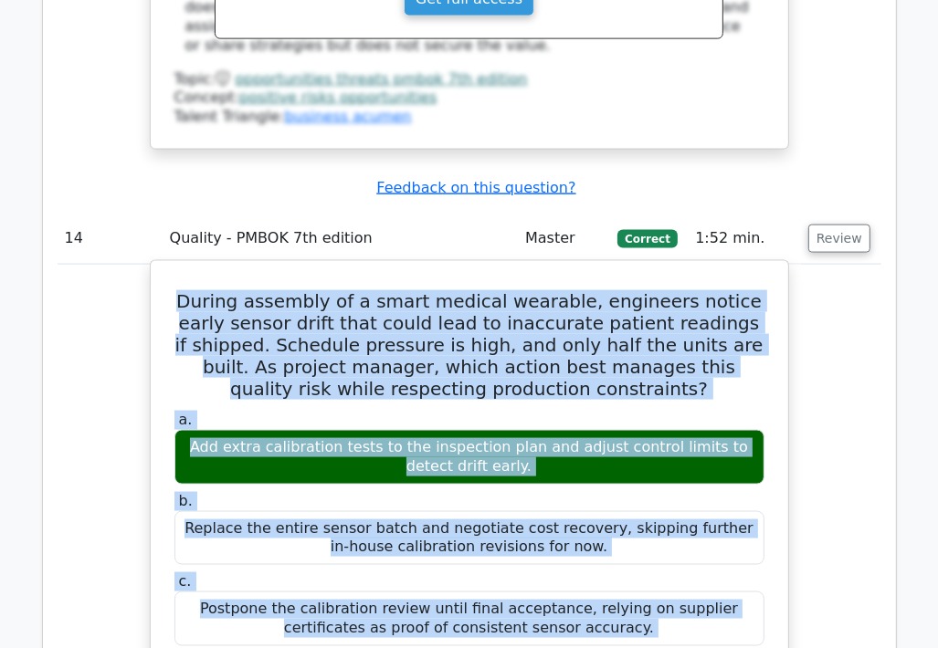
copy div "During assembly of a smart medical wearable, engineers notice early sensor drif…"
